Goal: Task Accomplishment & Management: Manage account settings

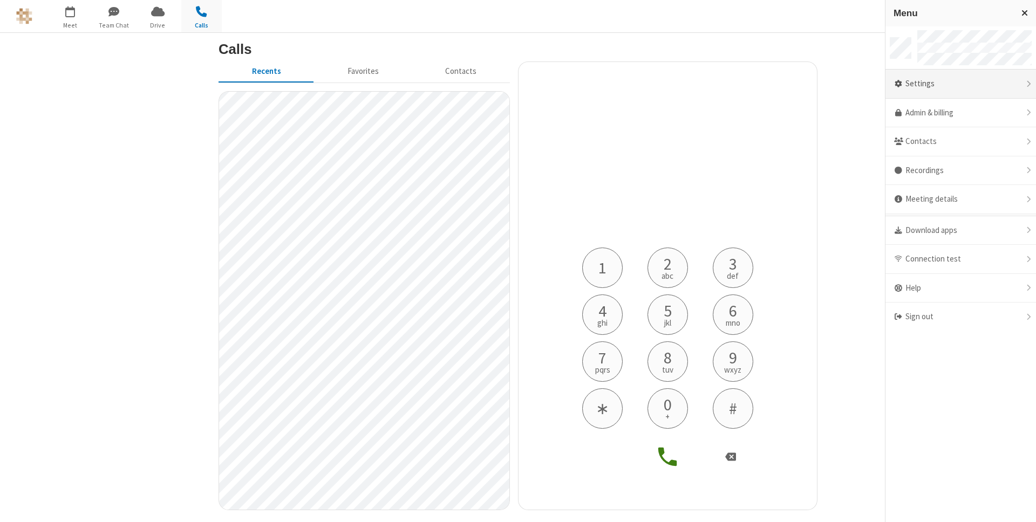
click at [928, 83] on div "Settings" at bounding box center [960, 84] width 151 height 29
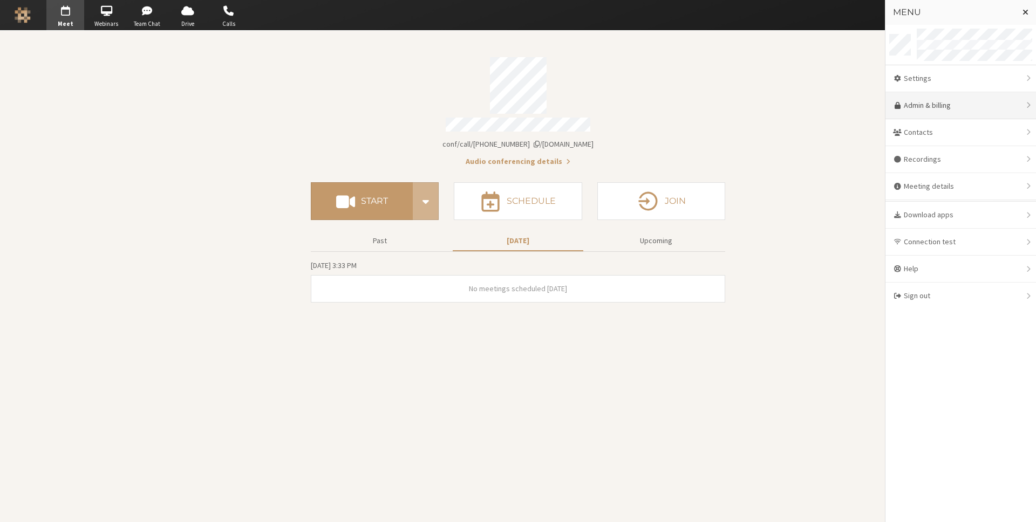
click at [961, 99] on link "Admin & billing" at bounding box center [960, 105] width 151 height 27
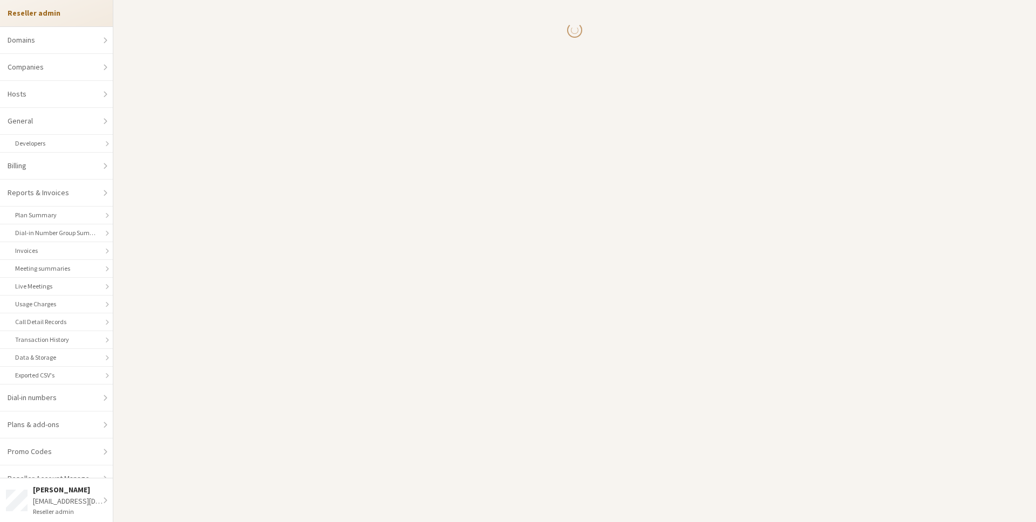
select select "10"
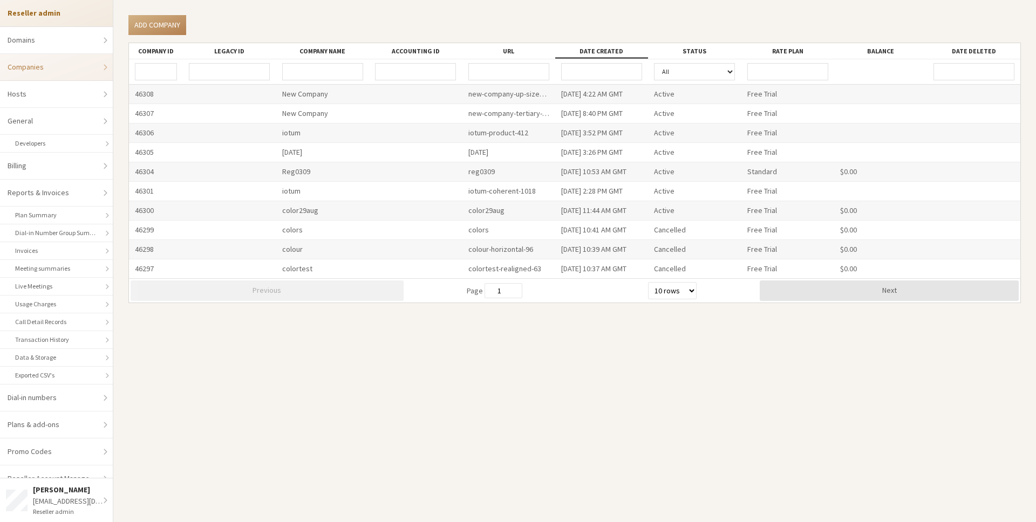
click at [491, 73] on input "URL" at bounding box center [508, 71] width 81 height 17
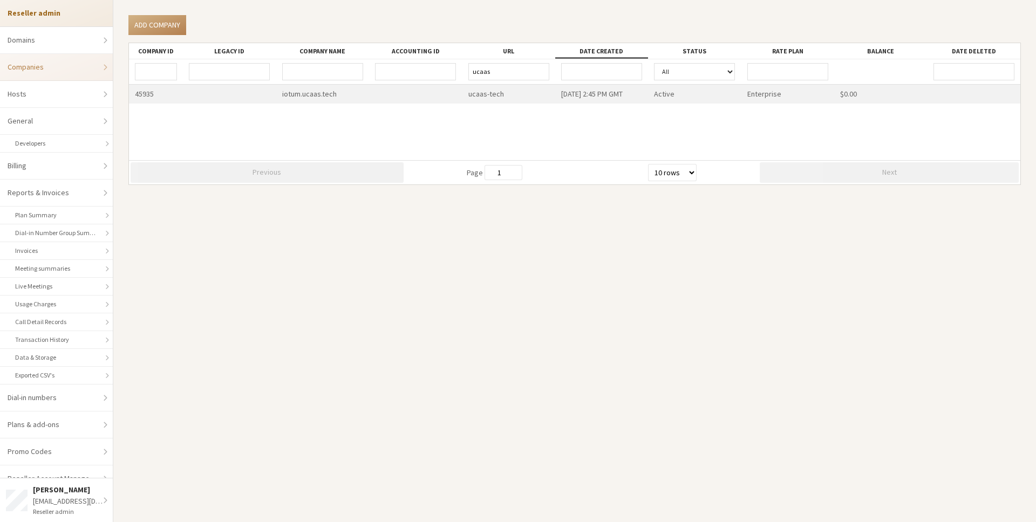
type input "ucaas"
click at [528, 93] on div "ucaas-tech" at bounding box center [508, 94] width 93 height 19
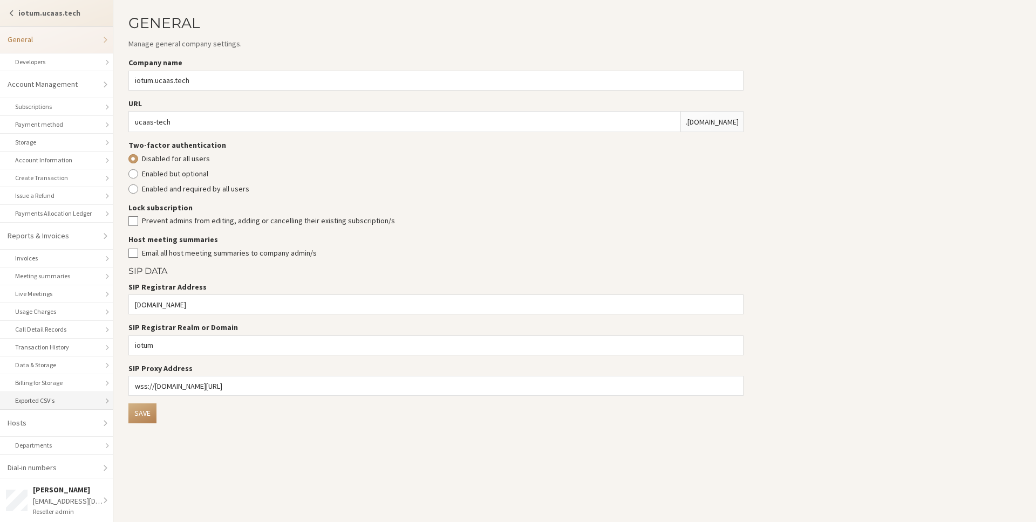
scroll to position [85, 0]
click at [60, 340] on link "Hosts" at bounding box center [56, 339] width 113 height 27
select select "25"
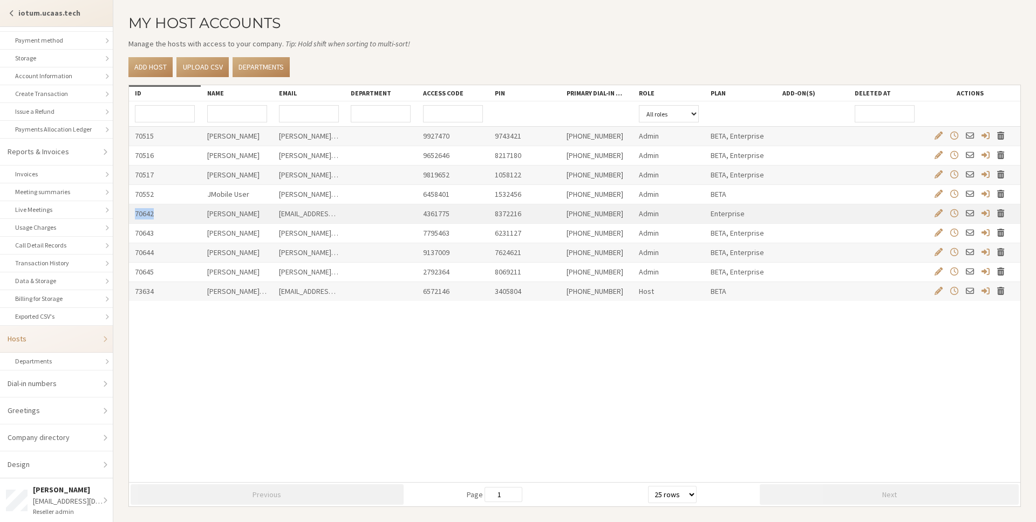
drag, startPoint x: 157, startPoint y: 216, endPoint x: 133, endPoint y: 216, distance: 24.3
click at [133, 216] on div "70642" at bounding box center [165, 213] width 72 height 19
copy div "70642"
